Goal: Information Seeking & Learning: Learn about a topic

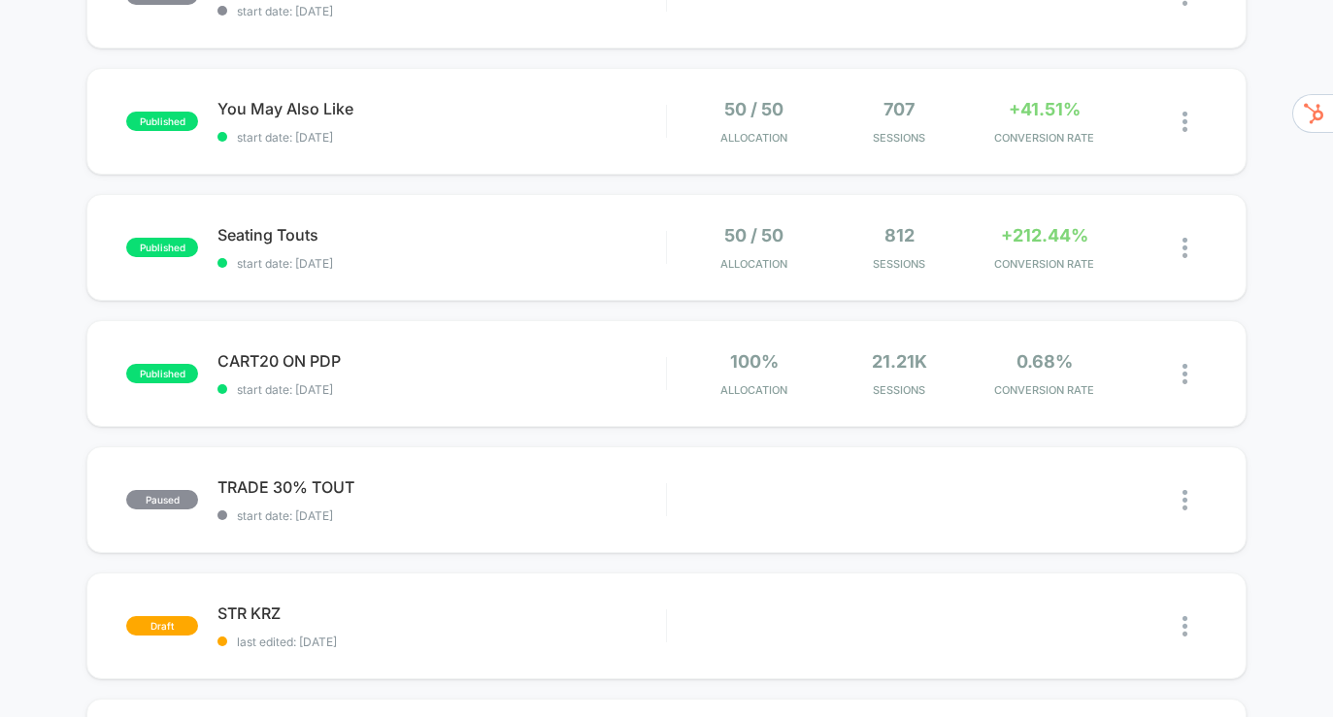
scroll to position [299, 0]
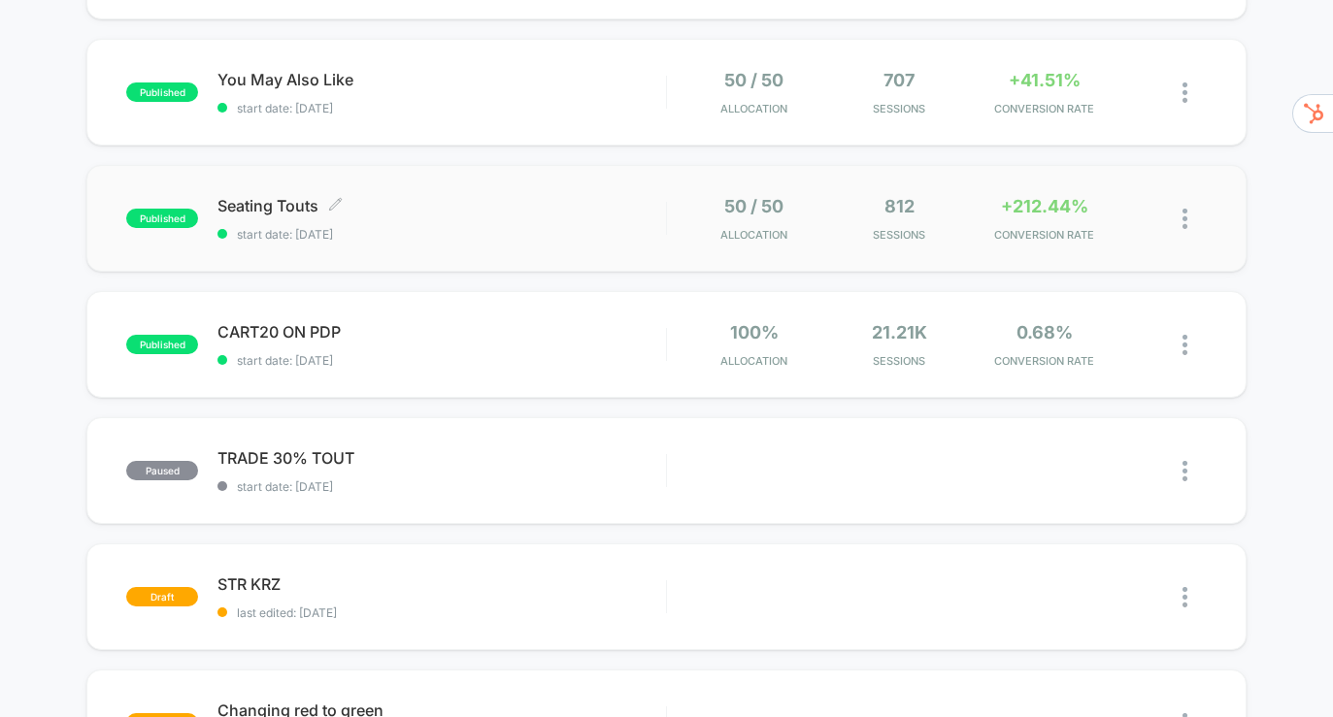
click at [509, 235] on span "start date: [DATE]" at bounding box center [441, 234] width 448 height 15
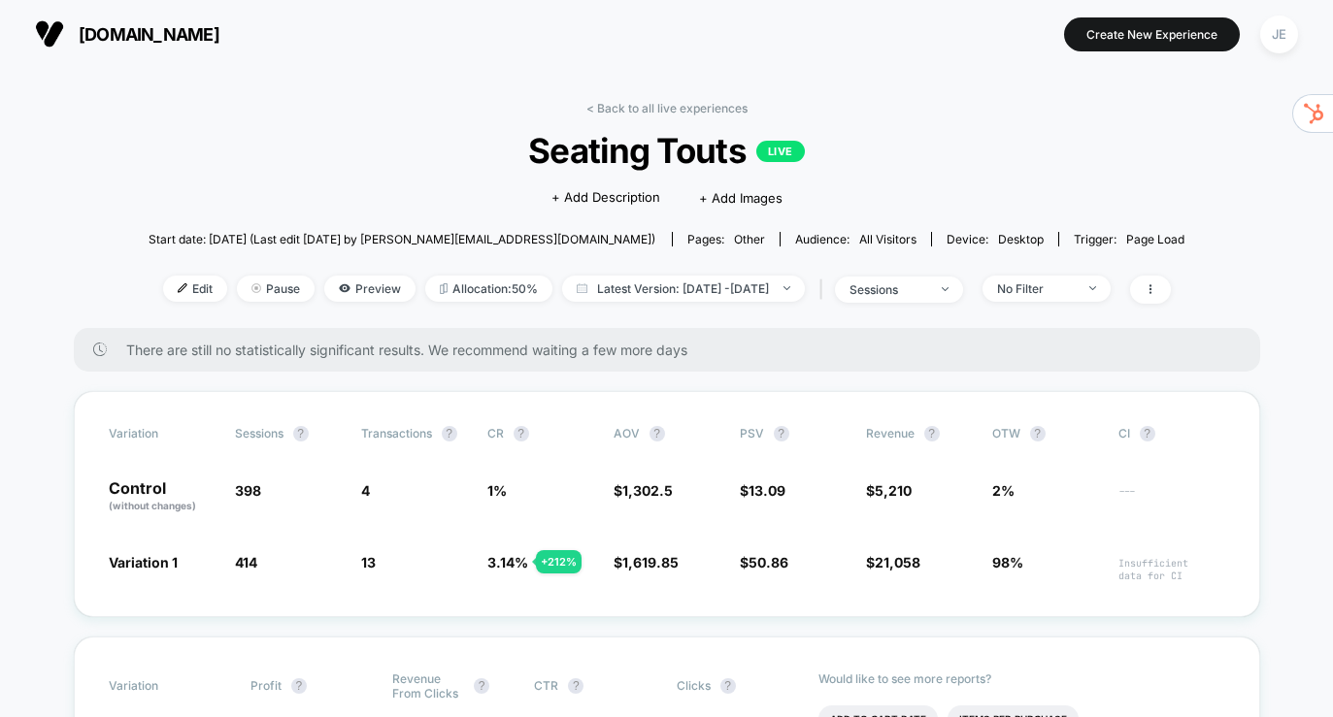
click at [678, 109] on link "< Back to all live experiences" at bounding box center [666, 108] width 161 height 15
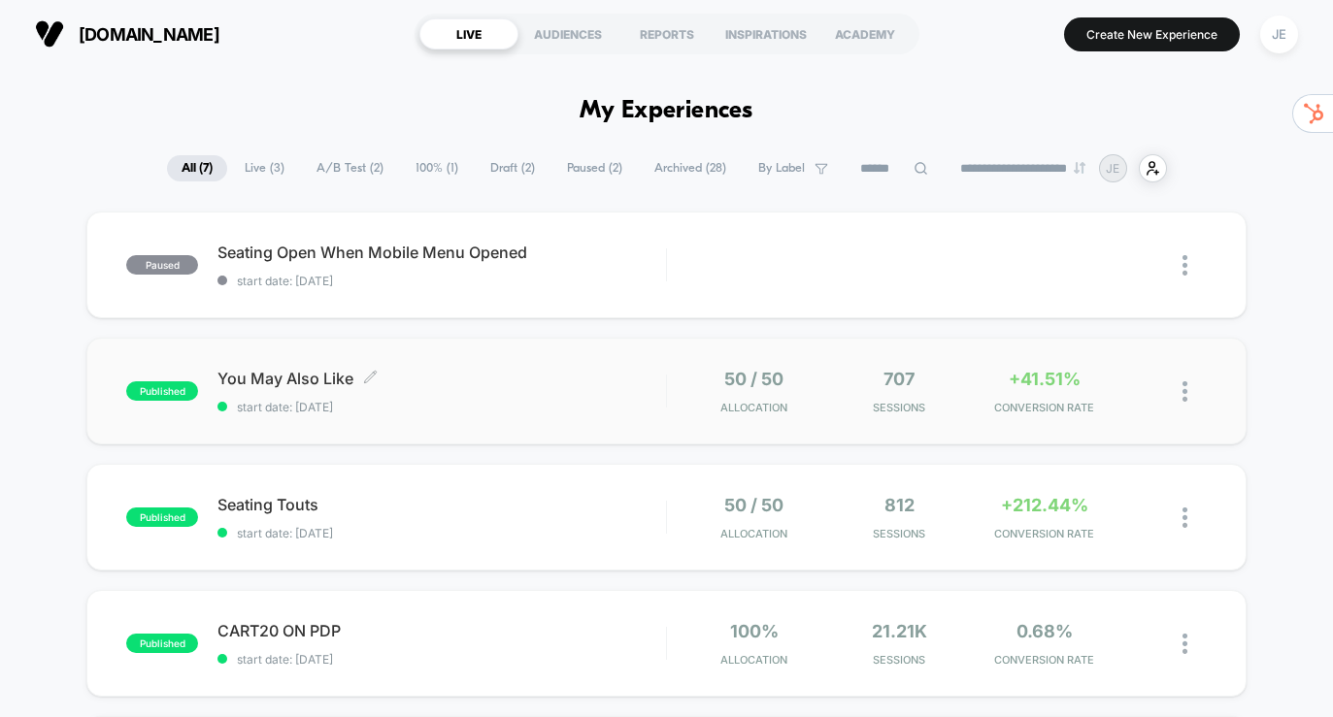
click at [524, 381] on span "You May Also Like Click to edit experience details" at bounding box center [441, 378] width 448 height 19
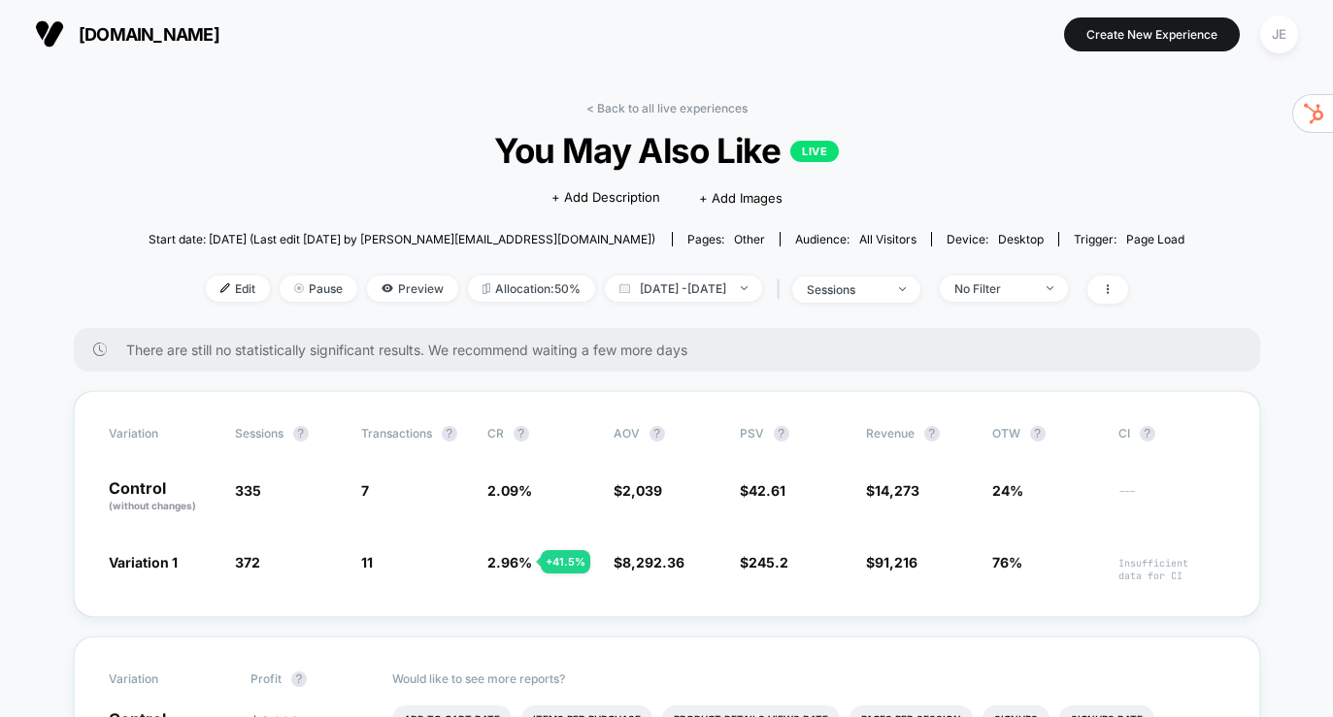
scroll to position [15, 0]
